Goal: Navigation & Orientation: Find specific page/section

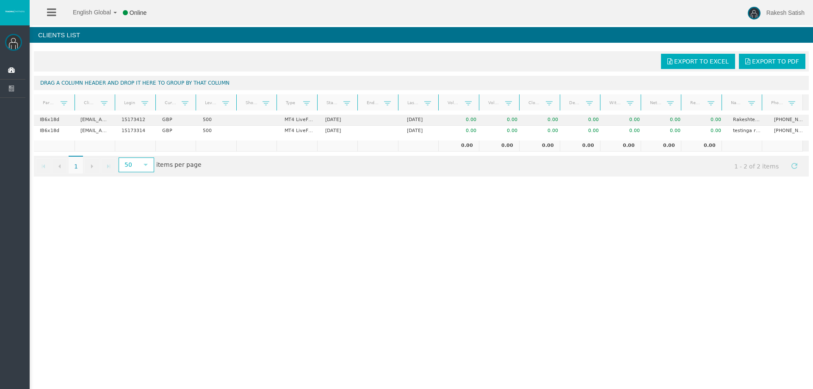
click at [430, 332] on div "English Global 简体中文 English Global 日本語 한국어 Online Rakesh Satish Help Log Out Ra…" at bounding box center [406, 194] width 813 height 389
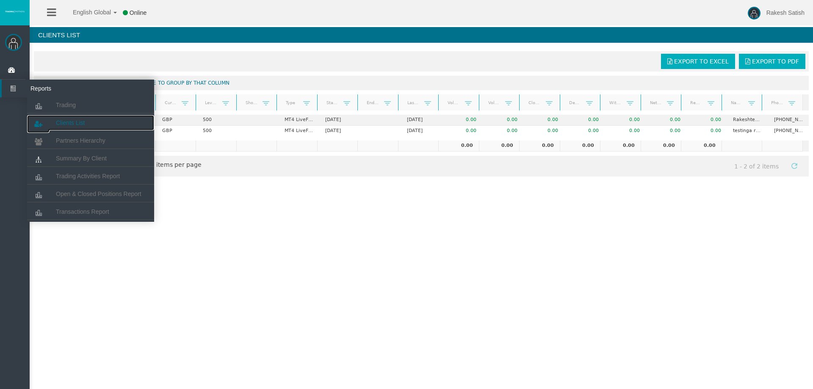
click at [87, 122] on link "Clients List" at bounding box center [90, 122] width 127 height 15
click at [76, 158] on span "Summary By Client" at bounding box center [81, 158] width 51 height 7
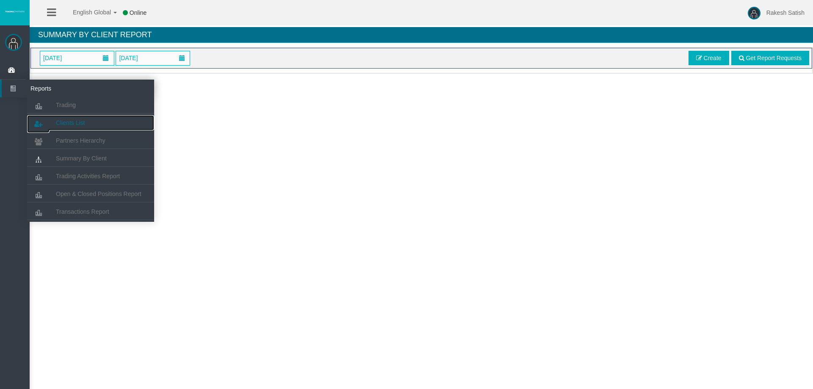
click at [77, 120] on span "Clients List" at bounding box center [70, 122] width 29 height 7
